Goal: Task Accomplishment & Management: Use online tool/utility

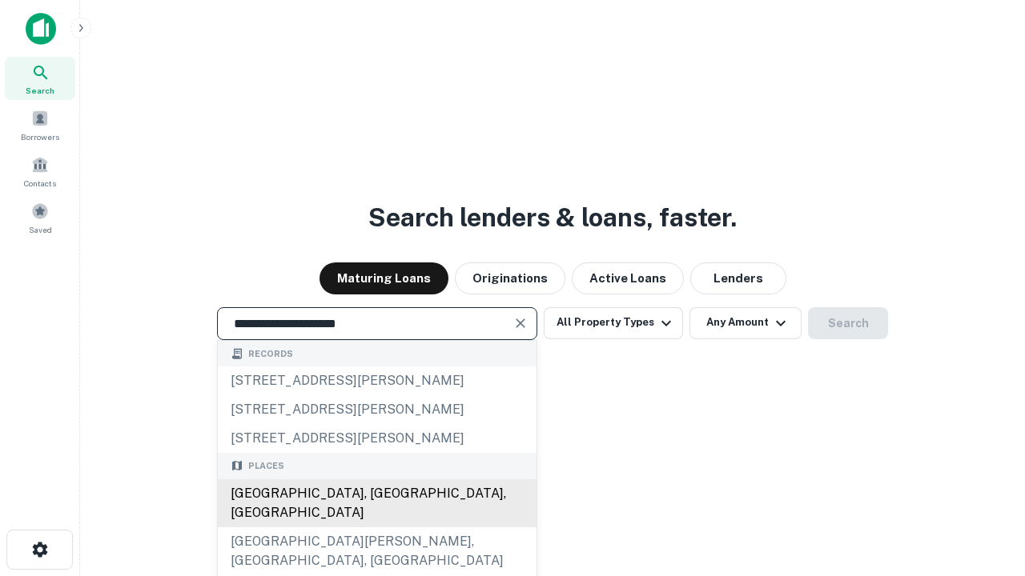
click at [376, 527] on div "Santa Monica, CA, USA" at bounding box center [377, 503] width 319 height 48
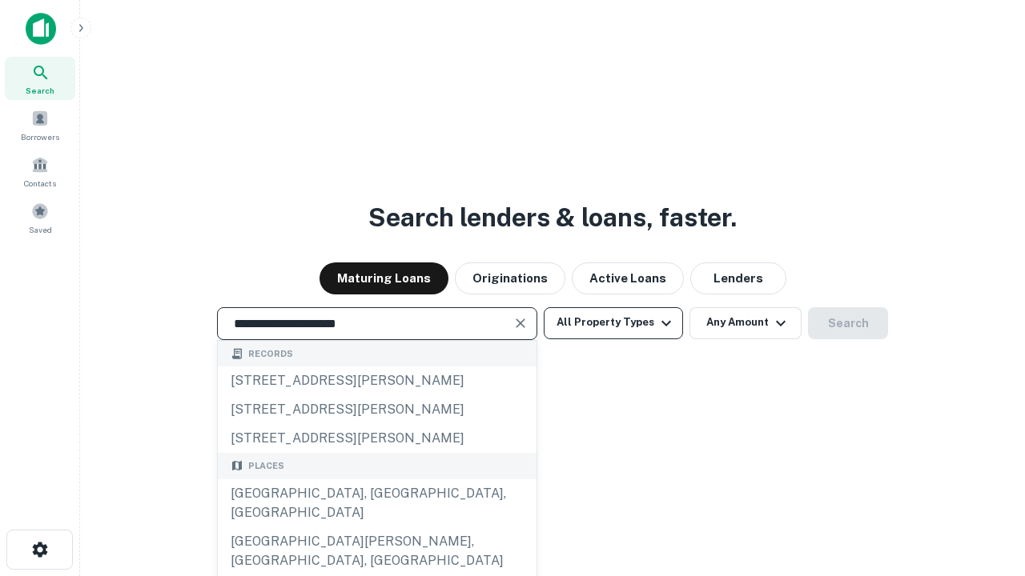
type input "**********"
click at [613, 323] on button "All Property Types" at bounding box center [612, 323] width 139 height 32
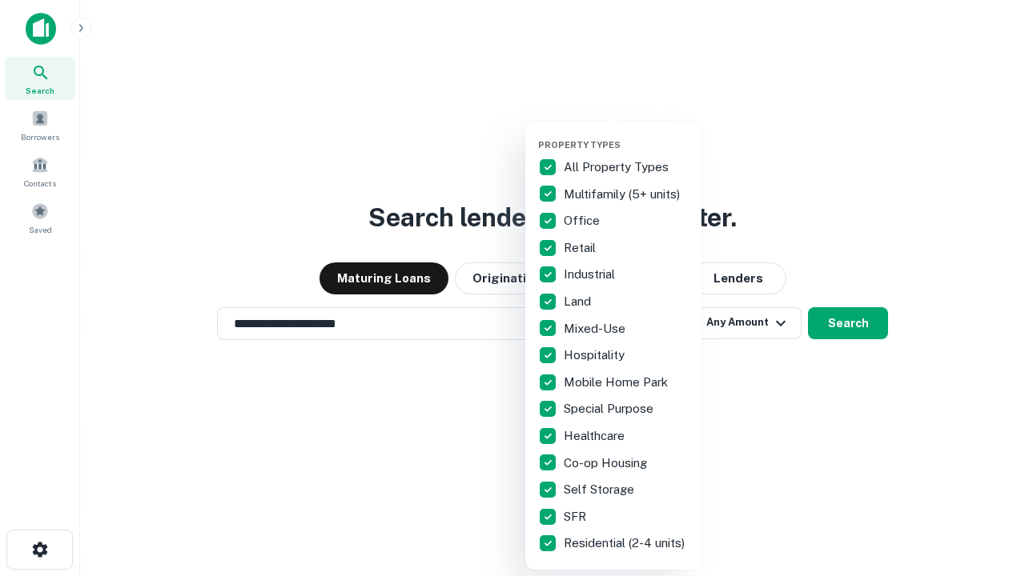
click at [626, 134] on button "button" at bounding box center [626, 134] width 176 height 1
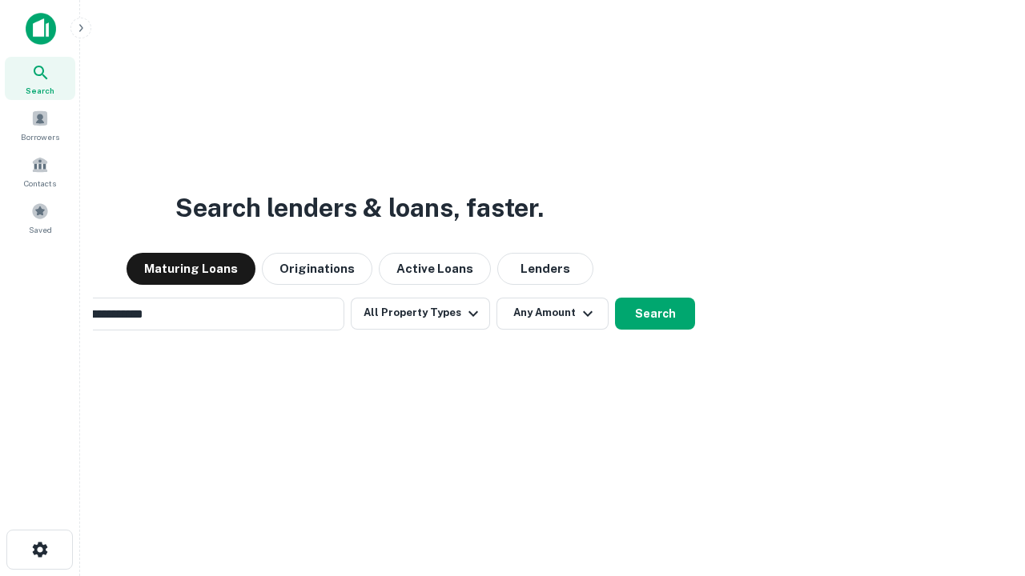
scroll to position [25, 0]
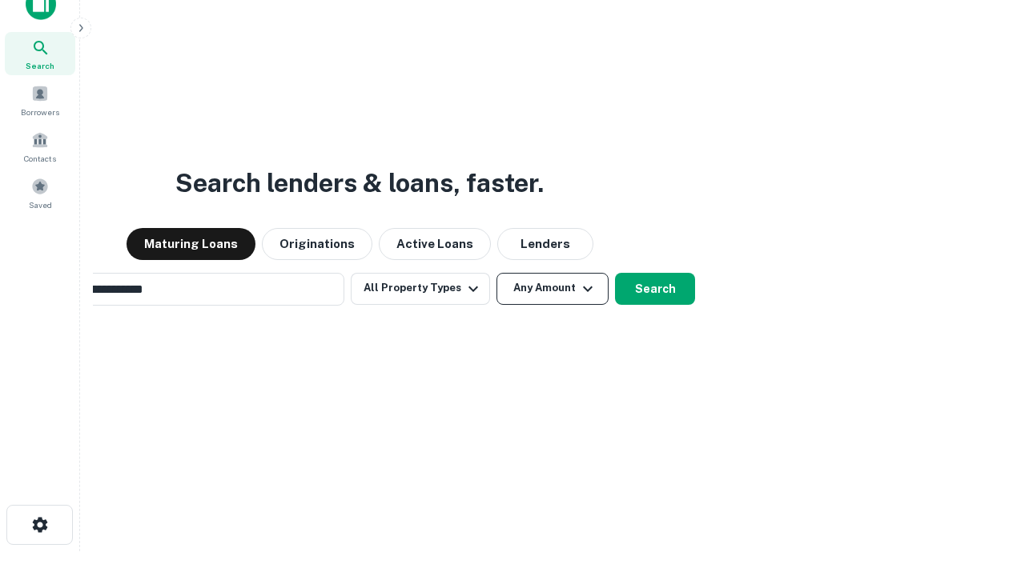
click at [496, 273] on button "Any Amount" at bounding box center [552, 289] width 112 height 32
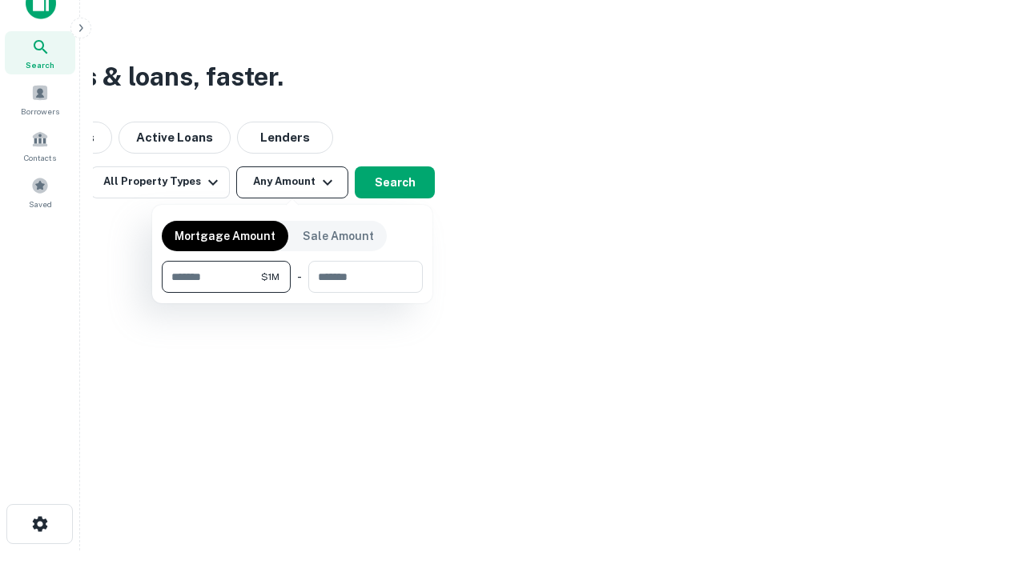
type input "*******"
click at [292, 293] on button "button" at bounding box center [292, 293] width 261 height 1
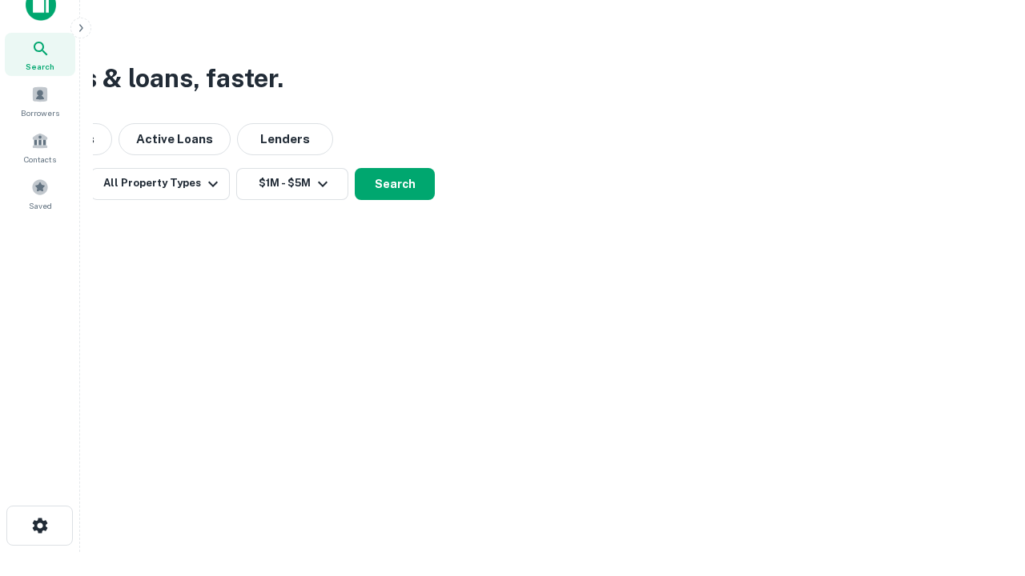
scroll to position [10, 295]
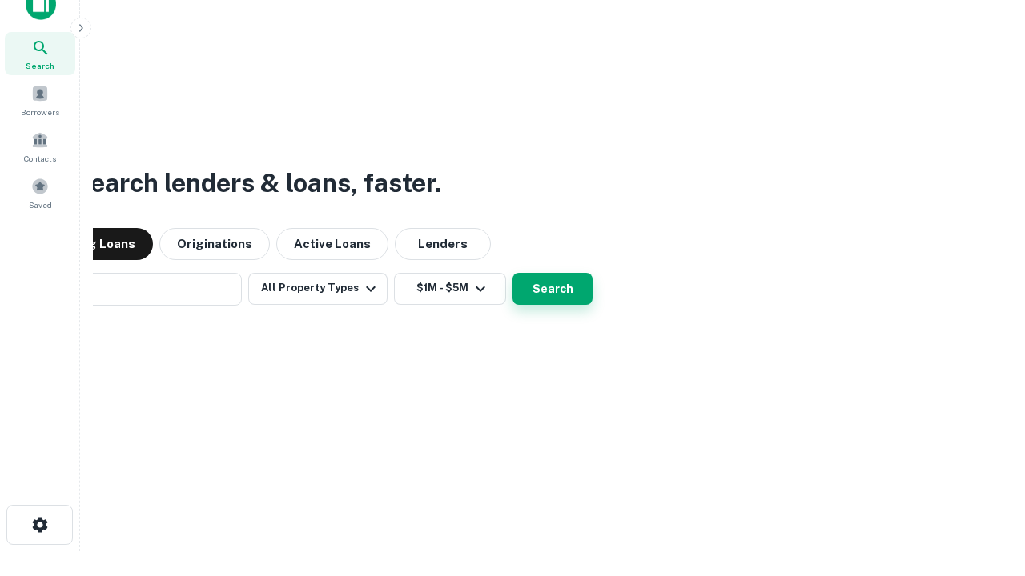
click at [512, 273] on button "Search" at bounding box center [552, 289] width 80 height 32
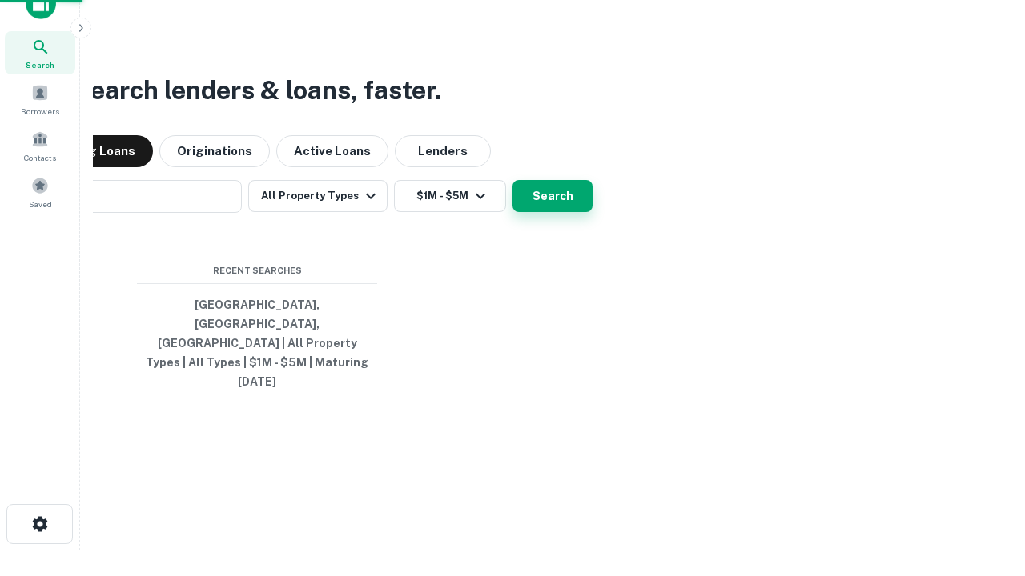
scroll to position [42, 453]
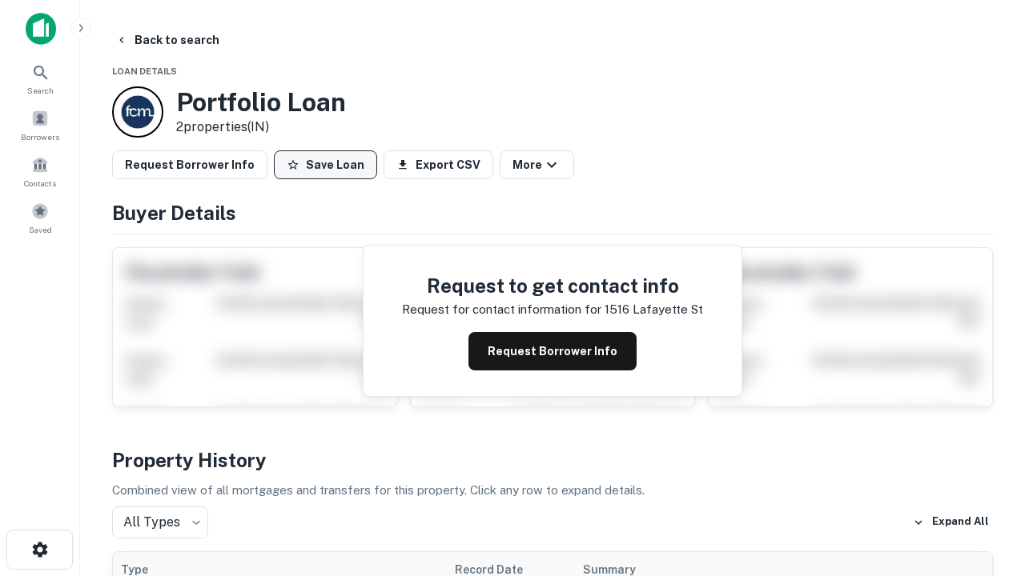
click at [325, 165] on button "Save Loan" at bounding box center [325, 164] width 103 height 29
click at [329, 165] on button "Loan Saved" at bounding box center [329, 164] width 110 height 29
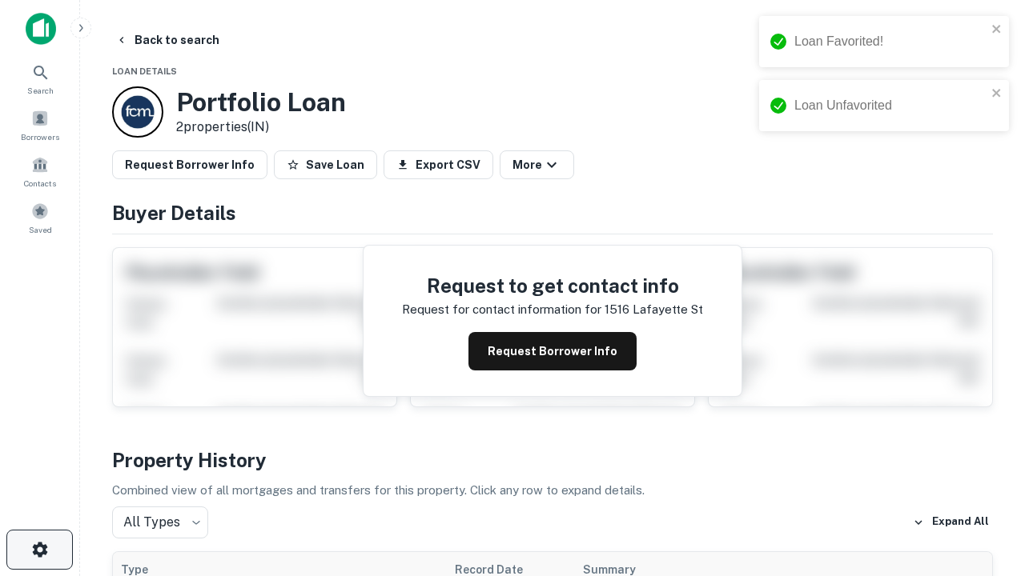
click at [39, 550] on icon "button" at bounding box center [39, 549] width 19 height 19
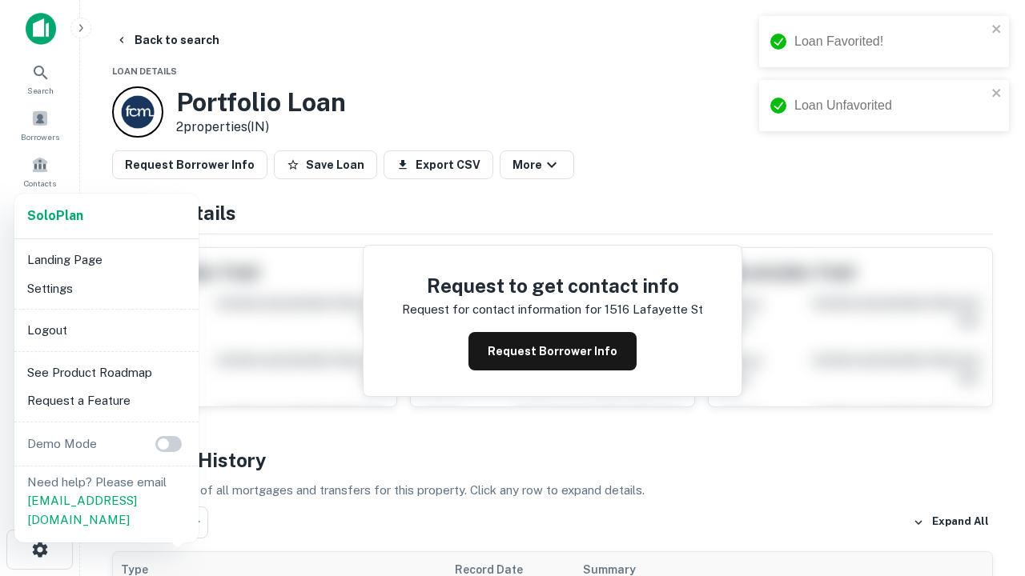
click at [106, 330] on li "Logout" at bounding box center [106, 330] width 171 height 29
